Goal: Book appointment/travel/reservation

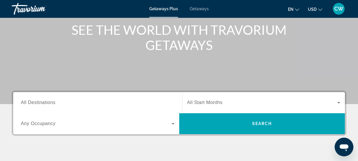
scroll to position [72, 0]
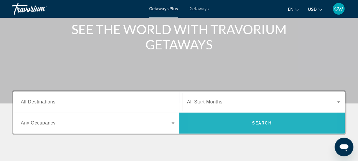
click at [229, 120] on span "Search" at bounding box center [262, 123] width 166 height 14
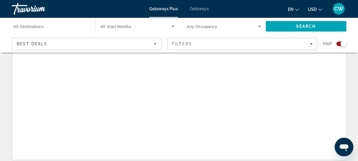
scroll to position [52, 0]
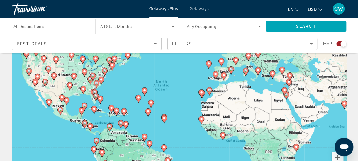
click at [96, 141] on image "Main content" at bounding box center [97, 141] width 4 height 4
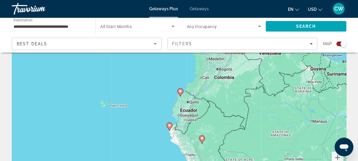
click at [157, 45] on icon "Sort by" at bounding box center [154, 43] width 7 height 7
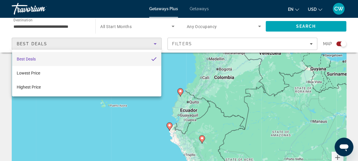
click at [311, 45] on div at bounding box center [179, 80] width 358 height 161
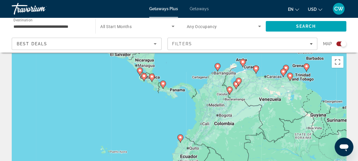
scroll to position [0, 0]
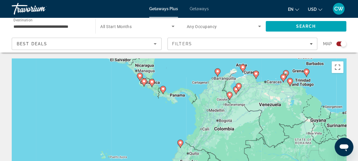
click at [164, 93] on gmp-advanced-marker "Main content" at bounding box center [163, 90] width 6 height 9
type input "**********"
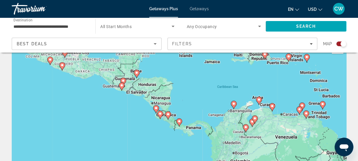
scroll to position [20, 0]
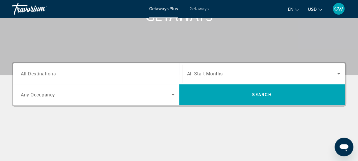
scroll to position [100, 0]
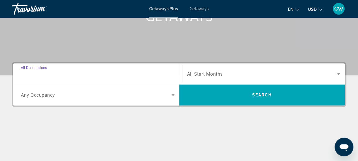
click at [138, 72] on input "Destination All Destinations" at bounding box center [98, 74] width 154 height 7
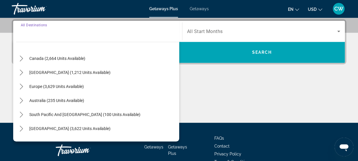
scroll to position [41, 0]
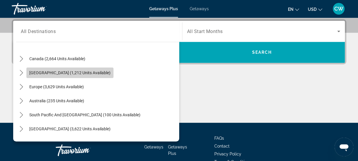
click at [65, 73] on span "[GEOGRAPHIC_DATA] (1,212 units available)" at bounding box center [69, 73] width 81 height 5
type input "**********"
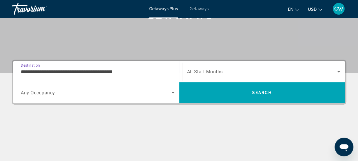
scroll to position [102, 0]
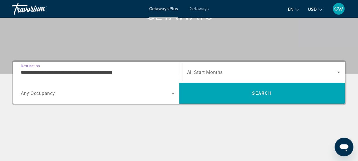
click at [174, 93] on icon "Search widget" at bounding box center [172, 93] width 7 height 7
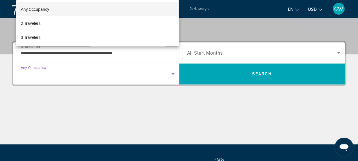
scroll to position [143, 0]
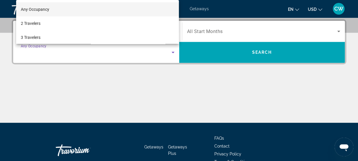
click at [174, 93] on div at bounding box center [179, 80] width 358 height 161
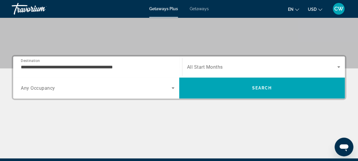
scroll to position [107, 0]
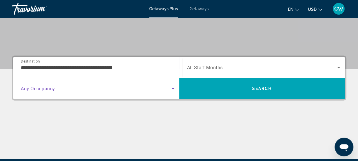
click at [173, 88] on icon "Search widget" at bounding box center [172, 88] width 7 height 7
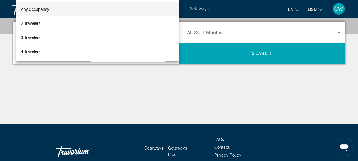
scroll to position [143, 0]
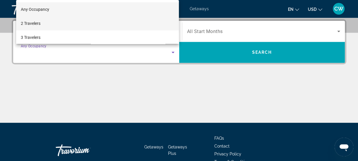
click at [94, 28] on mat-option "2 Travelers" at bounding box center [97, 23] width 163 height 14
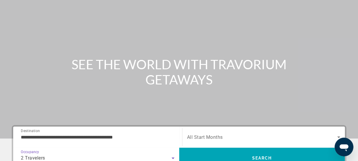
scroll to position [0, 0]
